Goal: Transaction & Acquisition: Download file/media

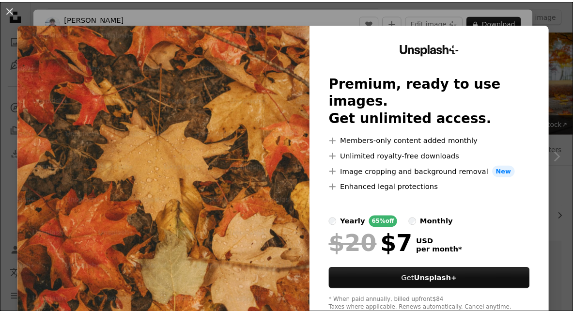
scroll to position [178, 0]
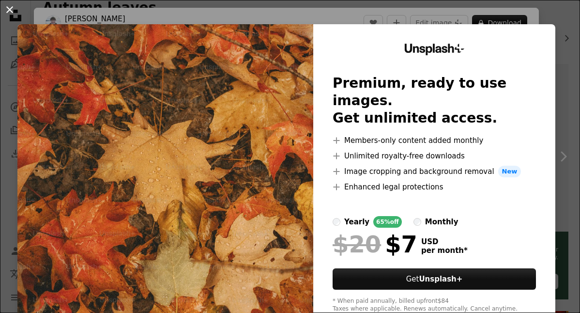
click at [10, 12] on button "An X shape" at bounding box center [10, 10] width 12 height 12
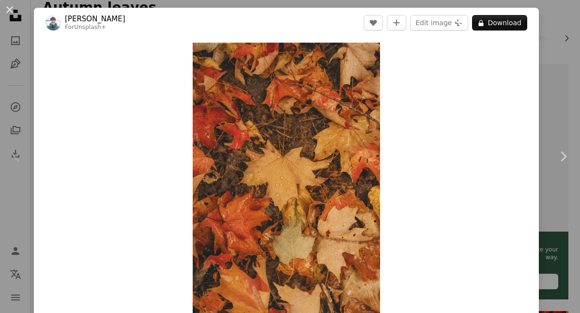
click at [10, 12] on button "An X shape" at bounding box center [10, 10] width 12 height 12
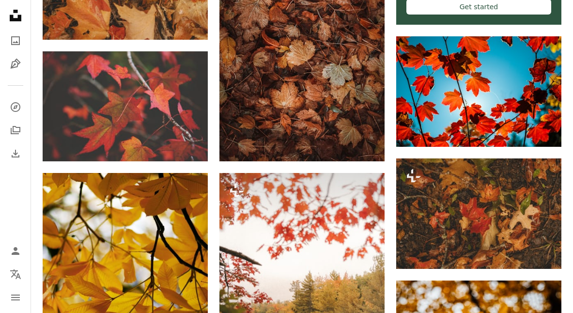
scroll to position [471, 0]
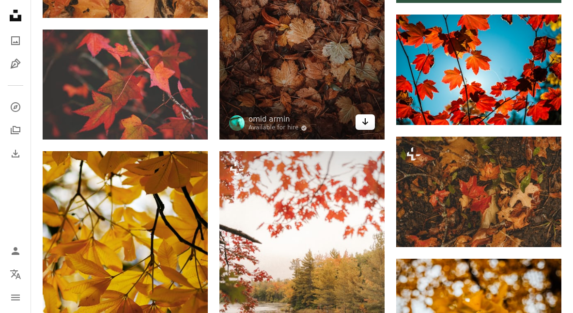
click at [372, 121] on link "Arrow pointing down" at bounding box center [364, 121] width 19 height 15
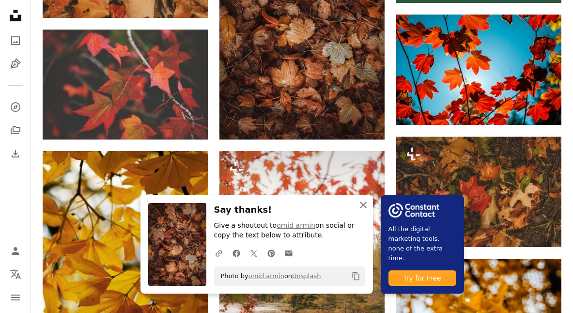
click at [367, 198] on button "An X shape Close" at bounding box center [362, 204] width 19 height 19
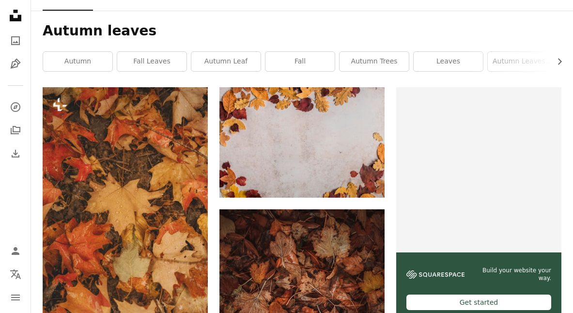
scroll to position [0, 0]
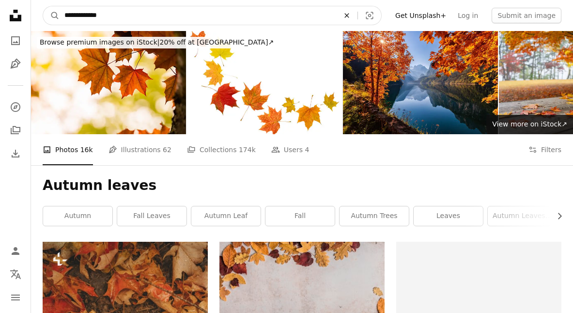
click at [349, 15] on icon "Find visuals sitewide" at bounding box center [346, 15] width 4 height 4
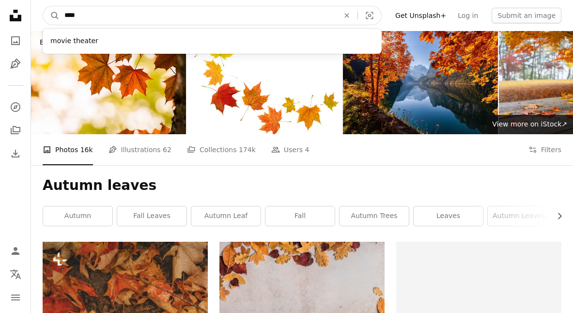
type input "*****"
click button "A magnifying glass" at bounding box center [51, 15] width 16 height 18
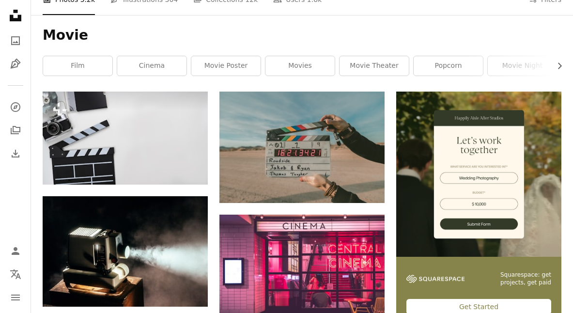
scroll to position [108, 0]
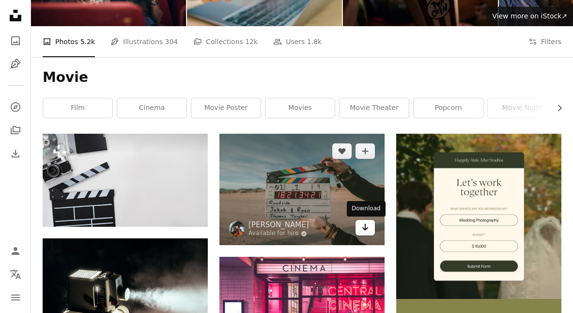
click at [366, 228] on icon "Download" at bounding box center [365, 227] width 6 height 7
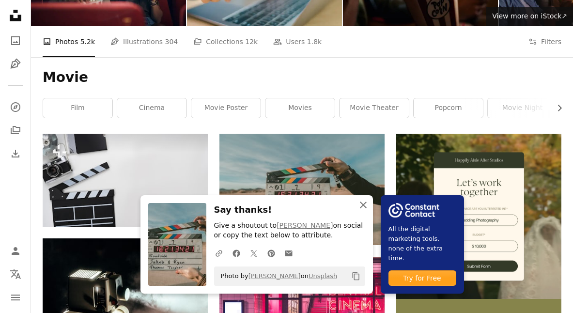
click at [364, 206] on icon "button" at bounding box center [363, 204] width 7 height 7
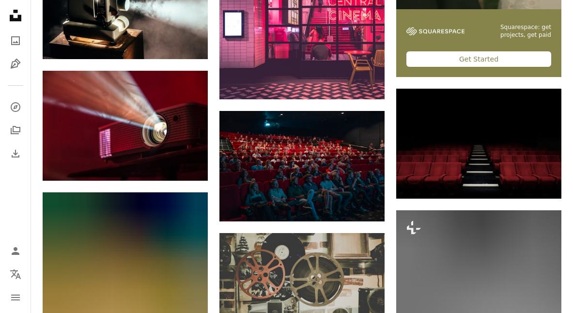
scroll to position [0, 0]
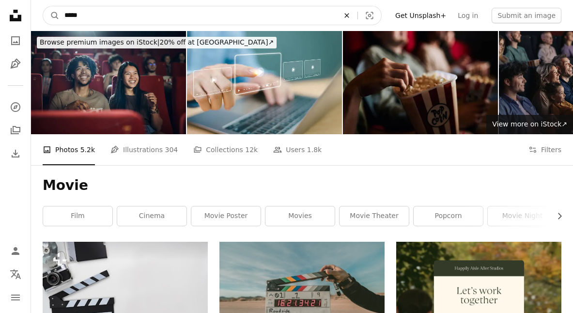
click at [354, 18] on icon "An X shape" at bounding box center [346, 16] width 21 height 8
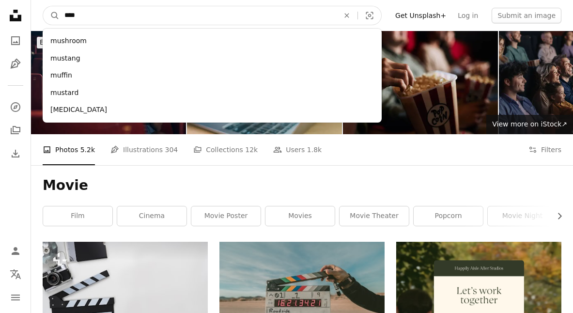
type input "*****"
click button "A magnifying glass" at bounding box center [51, 15] width 16 height 18
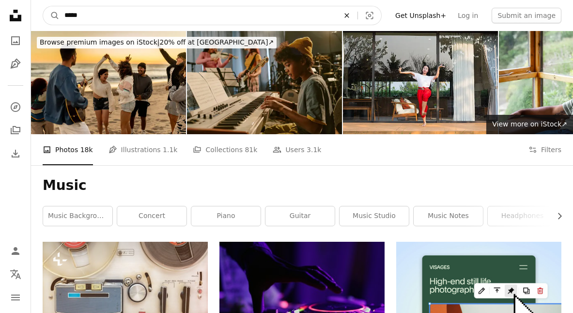
click at [352, 15] on icon "An X shape" at bounding box center [346, 16] width 21 height 8
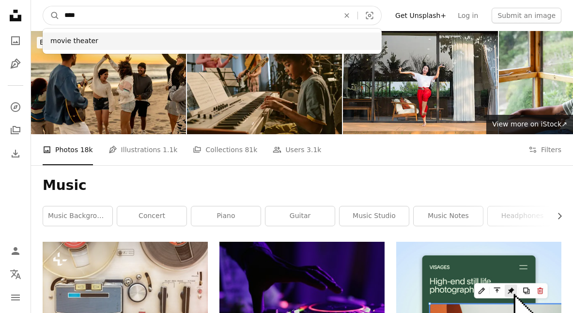
type input "****"
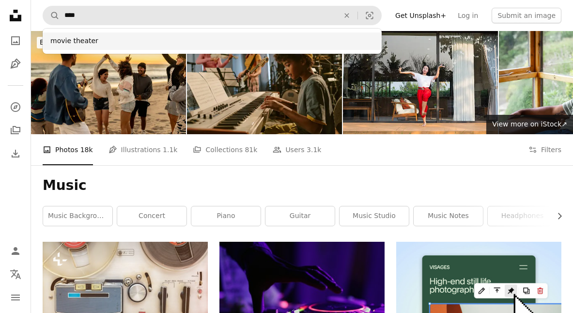
click at [187, 35] on div "movie theater" at bounding box center [212, 40] width 339 height 17
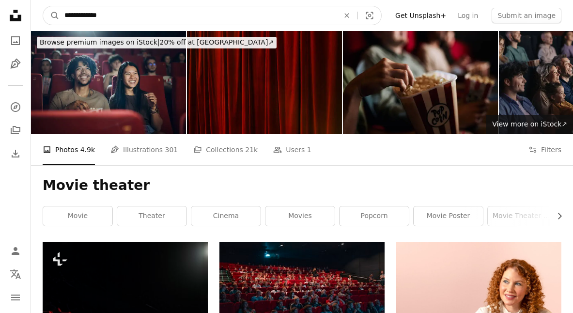
click at [312, 15] on input "**********" at bounding box center [198, 15] width 276 height 18
click at [355, 10] on button "An X shape" at bounding box center [346, 15] width 21 height 18
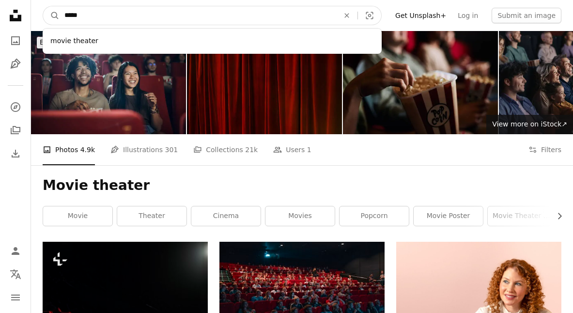
type input "*****"
click at [43, 6] on button "A magnifying glass" at bounding box center [51, 15] width 16 height 18
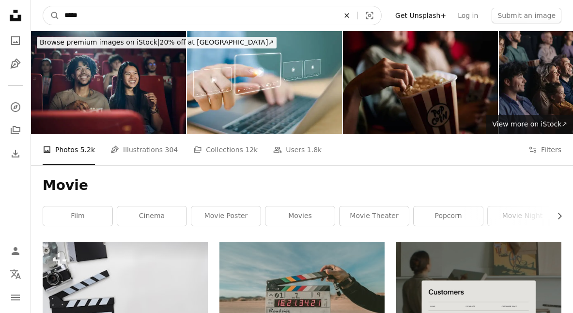
click at [349, 15] on icon "Find visuals sitewide" at bounding box center [346, 15] width 4 height 4
type input "*******"
click button "A magnifying glass" at bounding box center [51, 15] width 16 height 18
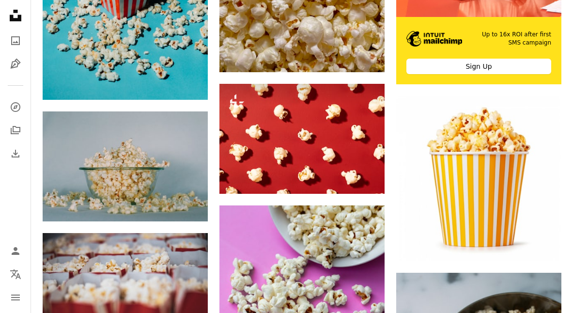
scroll to position [397, 0]
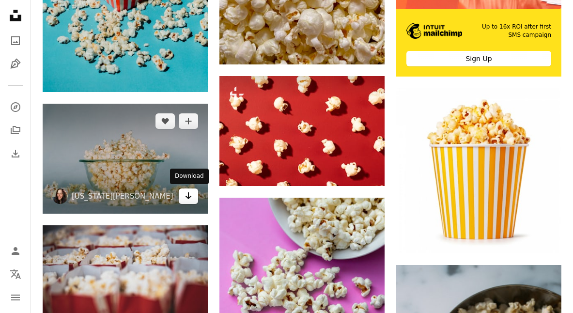
click at [184, 195] on icon "Arrow pointing down" at bounding box center [188, 196] width 8 height 12
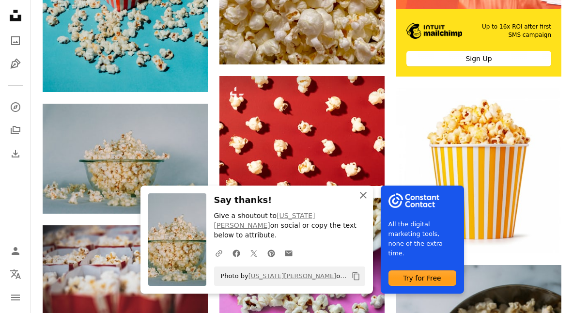
click at [362, 201] on icon "An X shape" at bounding box center [363, 195] width 12 height 12
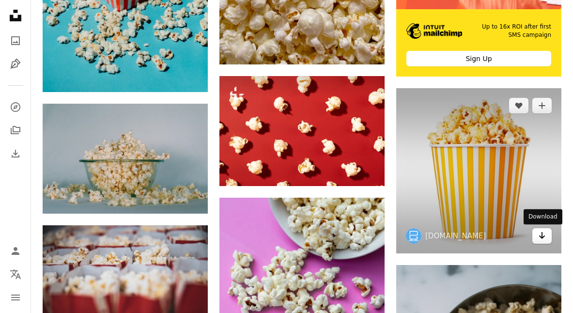
click at [542, 232] on icon "Arrow pointing down" at bounding box center [542, 235] width 8 height 12
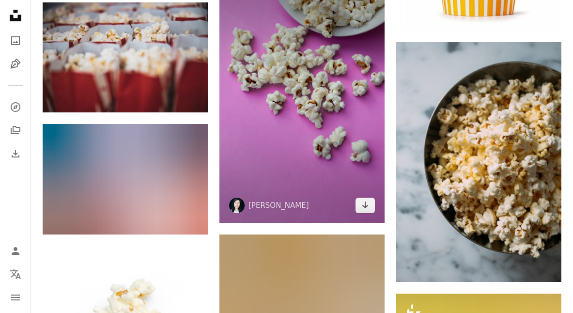
scroll to position [661, 0]
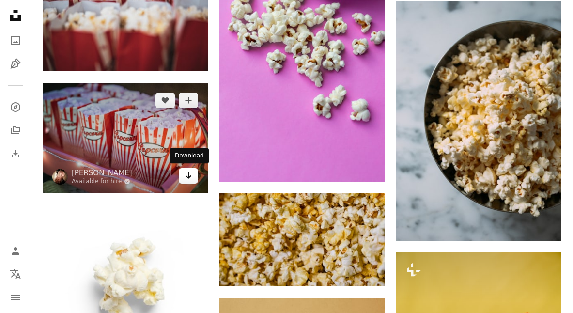
click at [195, 173] on link "Arrow pointing down" at bounding box center [188, 175] width 19 height 15
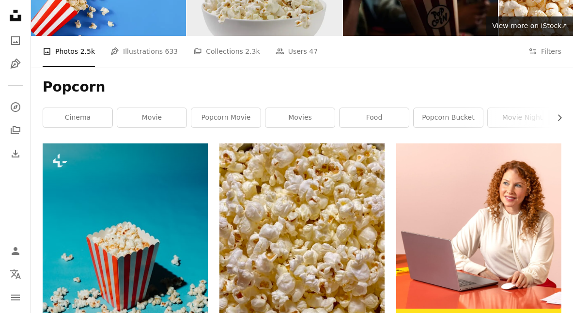
scroll to position [0, 0]
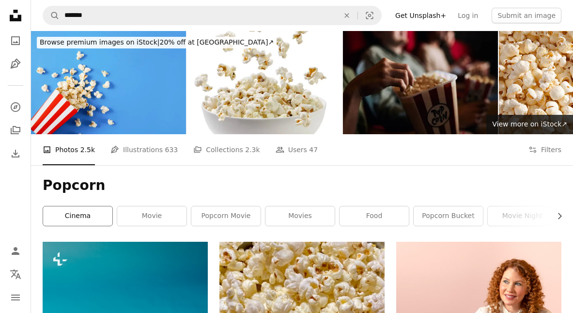
click at [104, 214] on link "cinema" at bounding box center [77, 215] width 69 height 19
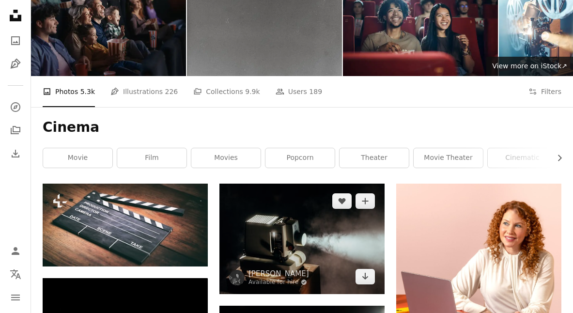
scroll to position [61, 0]
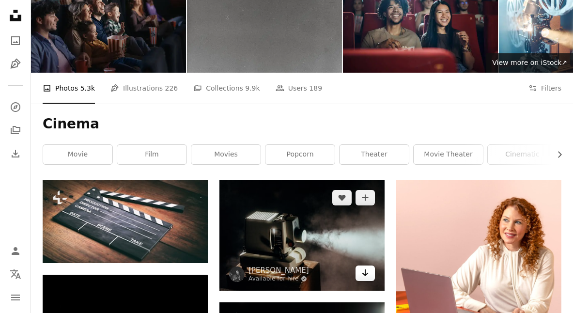
click at [367, 272] on icon "Arrow pointing down" at bounding box center [365, 273] width 8 height 12
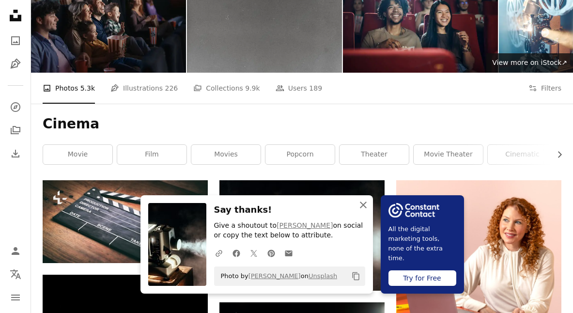
click at [365, 205] on icon "An X shape" at bounding box center [363, 205] width 12 height 12
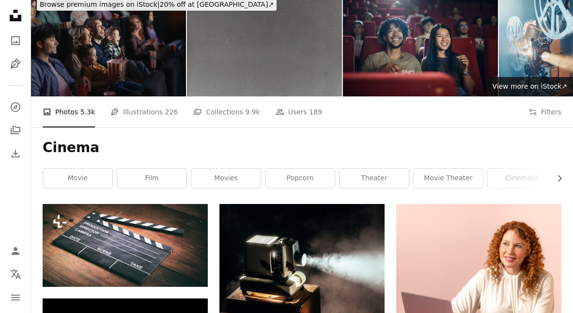
scroll to position [0, 0]
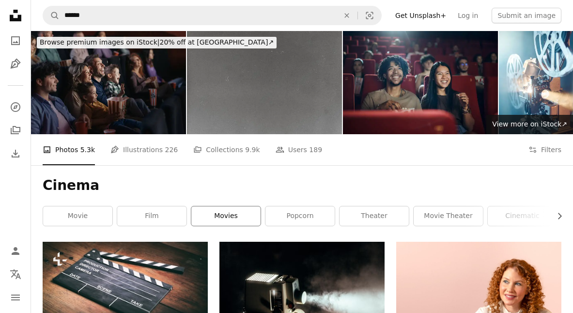
click at [235, 211] on link "movies" at bounding box center [225, 215] width 69 height 19
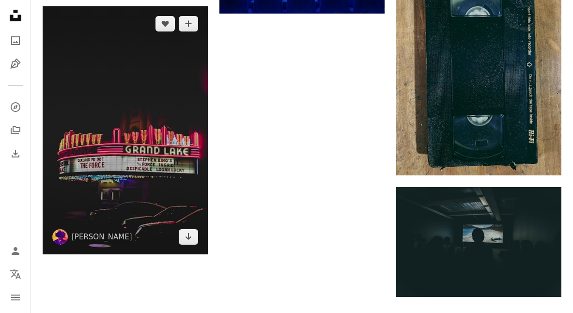
scroll to position [1198, 0]
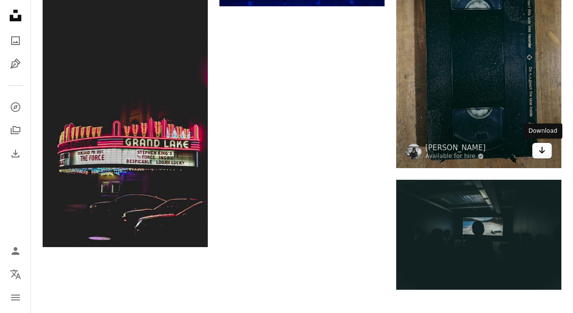
click at [538, 151] on icon "Arrow pointing down" at bounding box center [542, 150] width 8 height 12
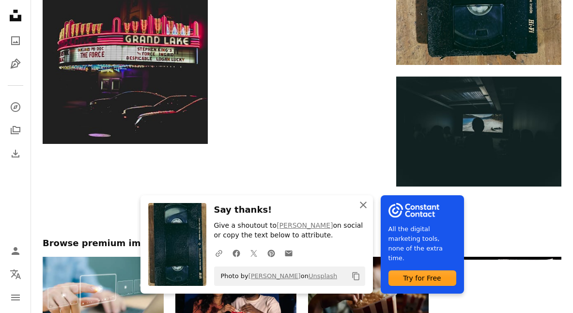
click at [364, 198] on button "An X shape Close" at bounding box center [362, 204] width 19 height 19
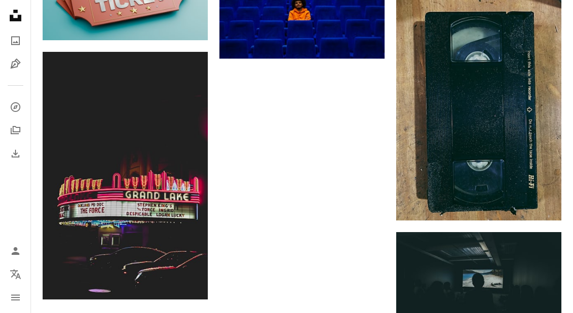
scroll to position [1015, 0]
